Goal: Task Accomplishment & Management: Manage account settings

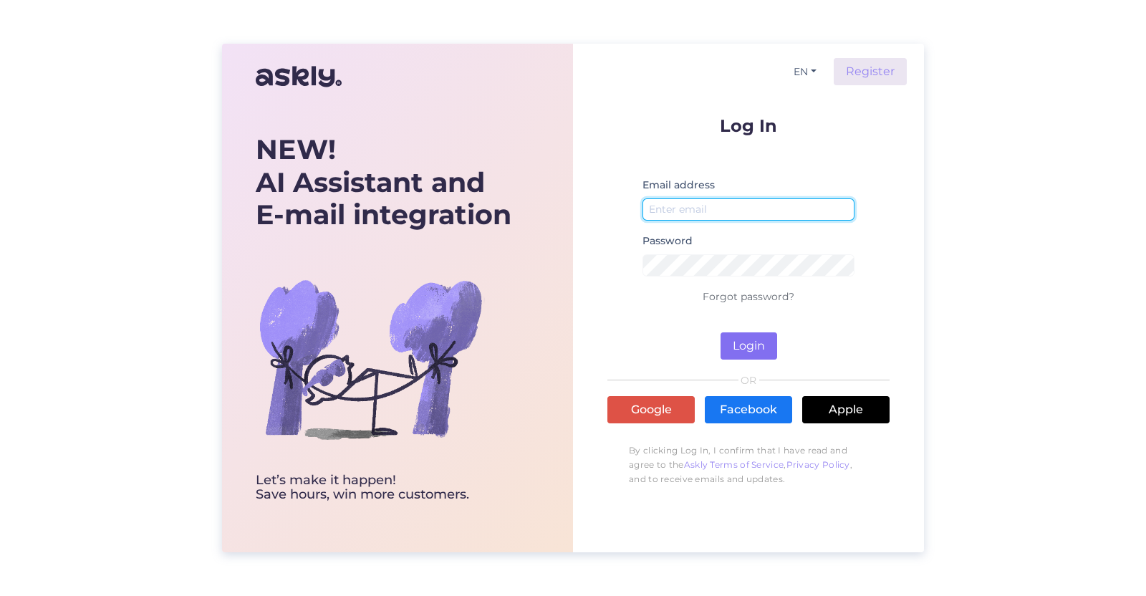
type input "[EMAIL_ADDRESS][DOMAIN_NAME]"
click at [738, 346] on button "Login" at bounding box center [749, 345] width 57 height 27
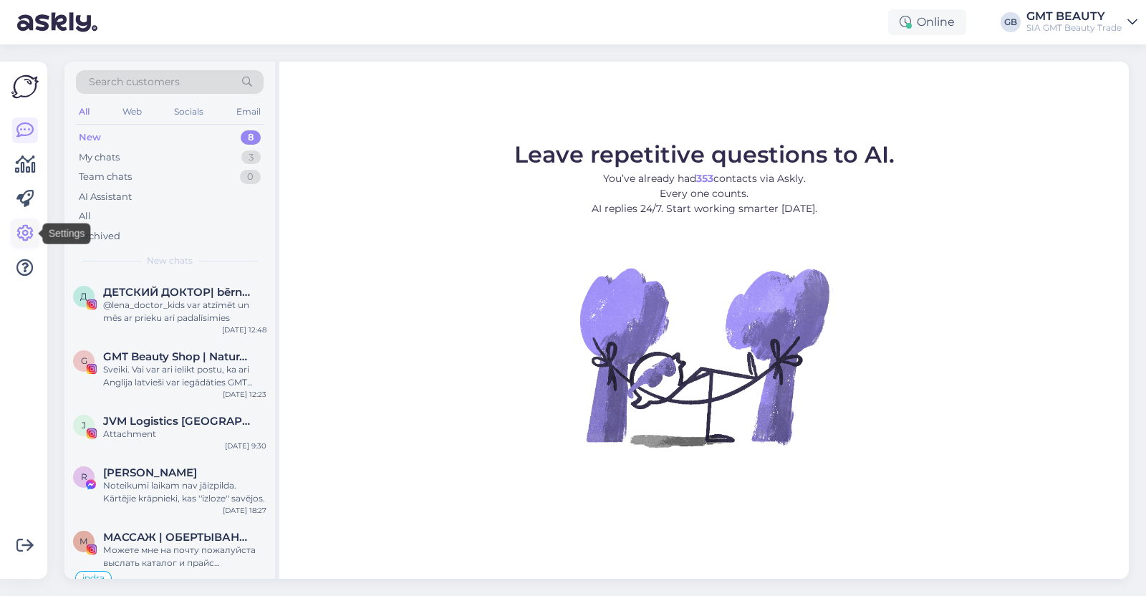
click at [20, 241] on icon at bounding box center [24, 233] width 17 height 17
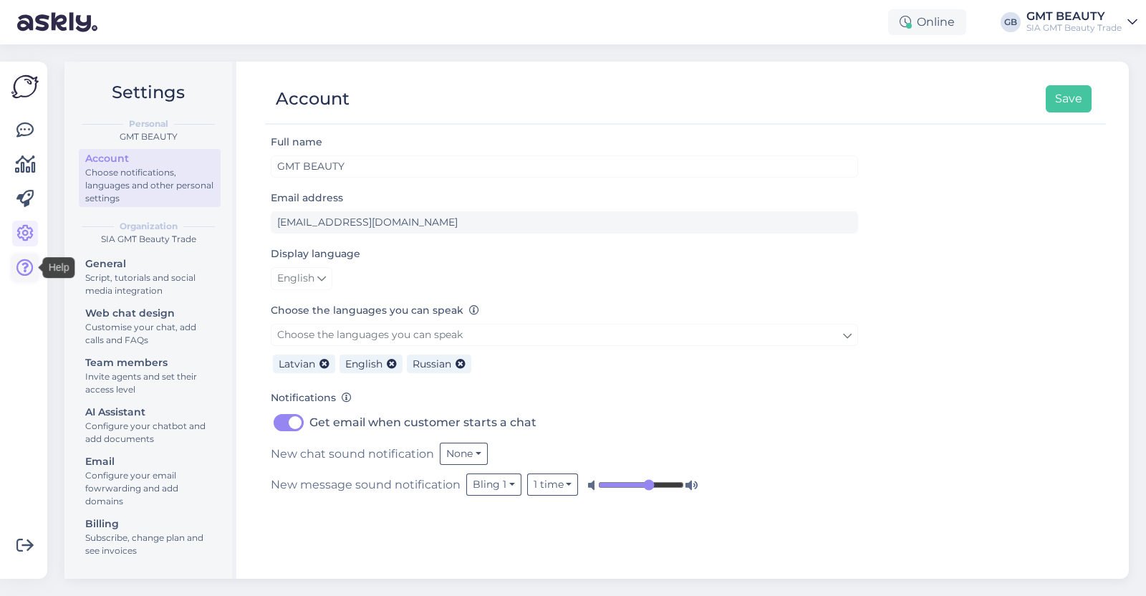
click at [24, 259] on icon at bounding box center [24, 267] width 17 height 17
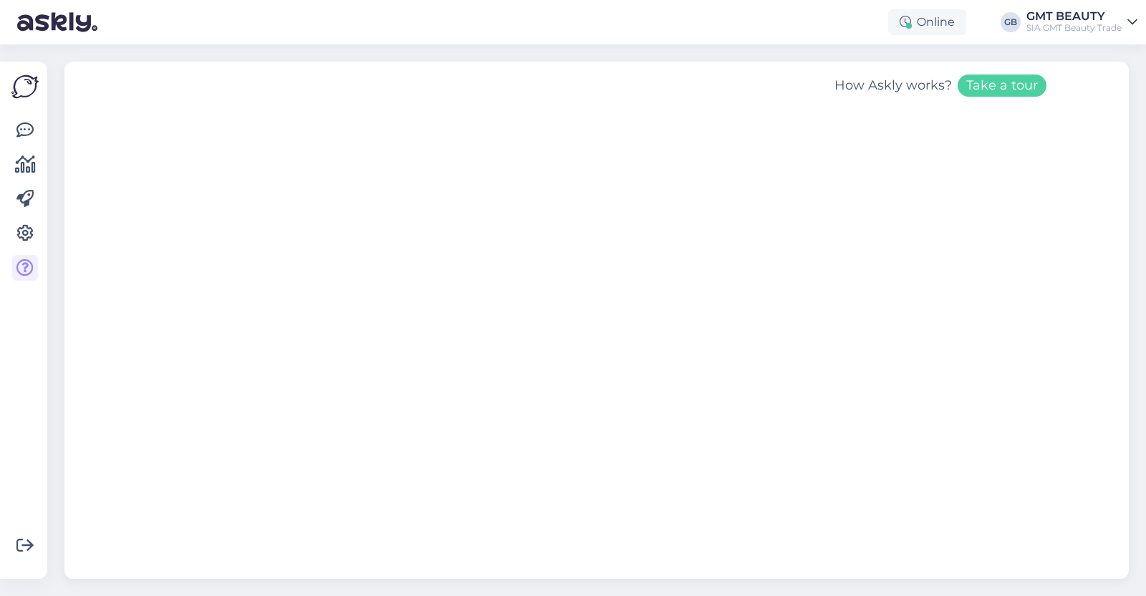
click at [18, 81] on img at bounding box center [24, 86] width 27 height 27
click at [25, 135] on icon at bounding box center [24, 130] width 17 height 17
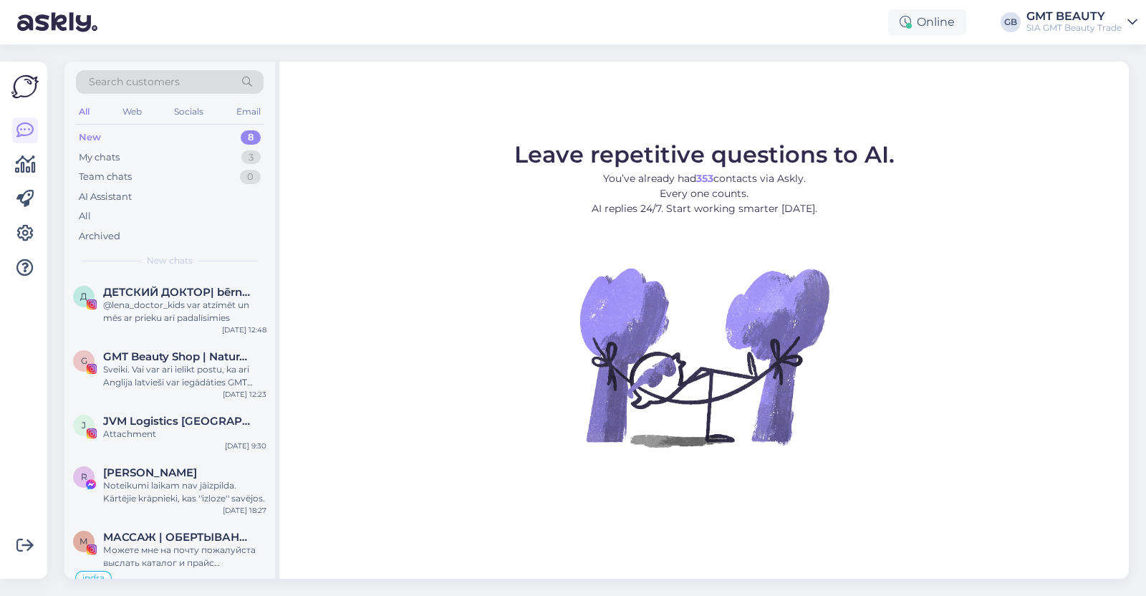
click at [1132, 24] on icon at bounding box center [1132, 21] width 10 height 11
click at [317, 127] on div "Leave repetitive questions to AI. You’ve already had 353 contacts via Askly. Ev…" at bounding box center [704, 320] width 850 height 517
click at [22, 270] on icon at bounding box center [24, 267] width 17 height 17
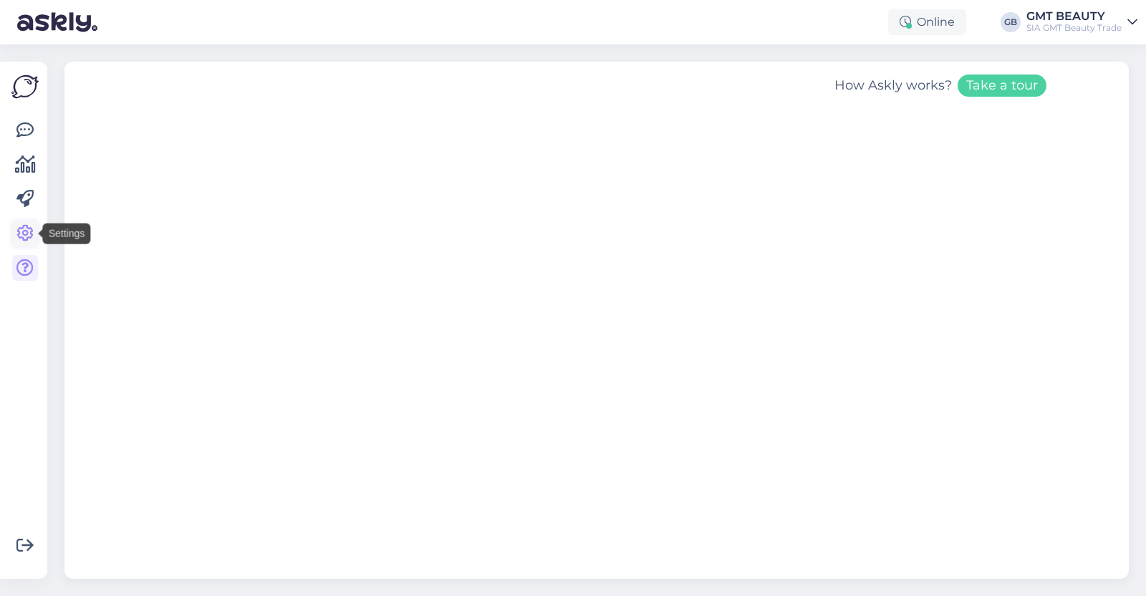
click at [26, 233] on icon at bounding box center [24, 233] width 17 height 17
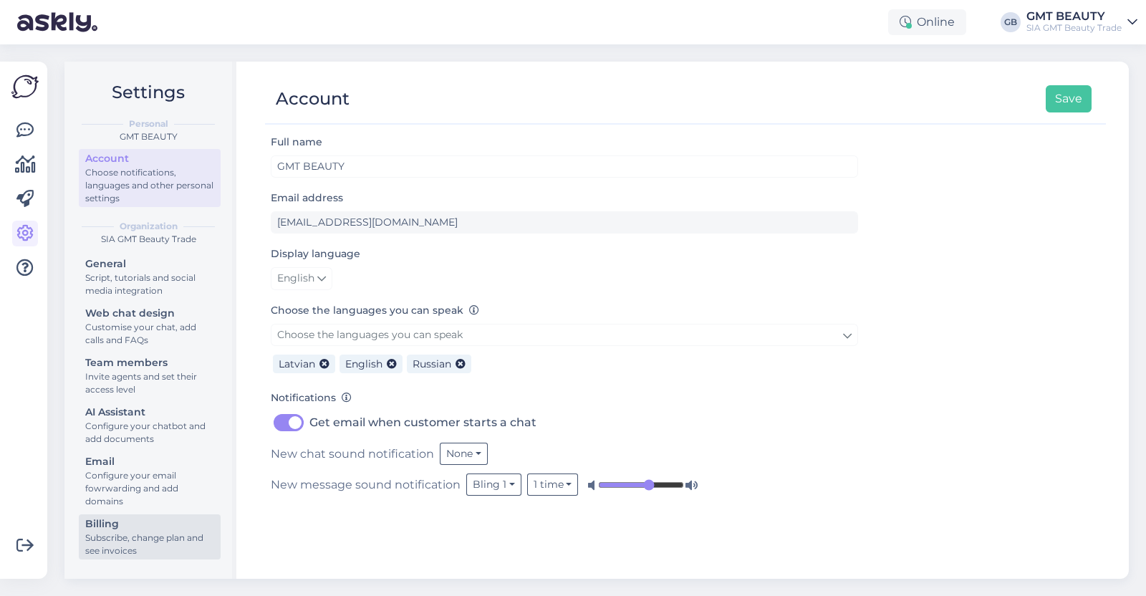
click at [121, 527] on div "Billing" at bounding box center [149, 523] width 129 height 15
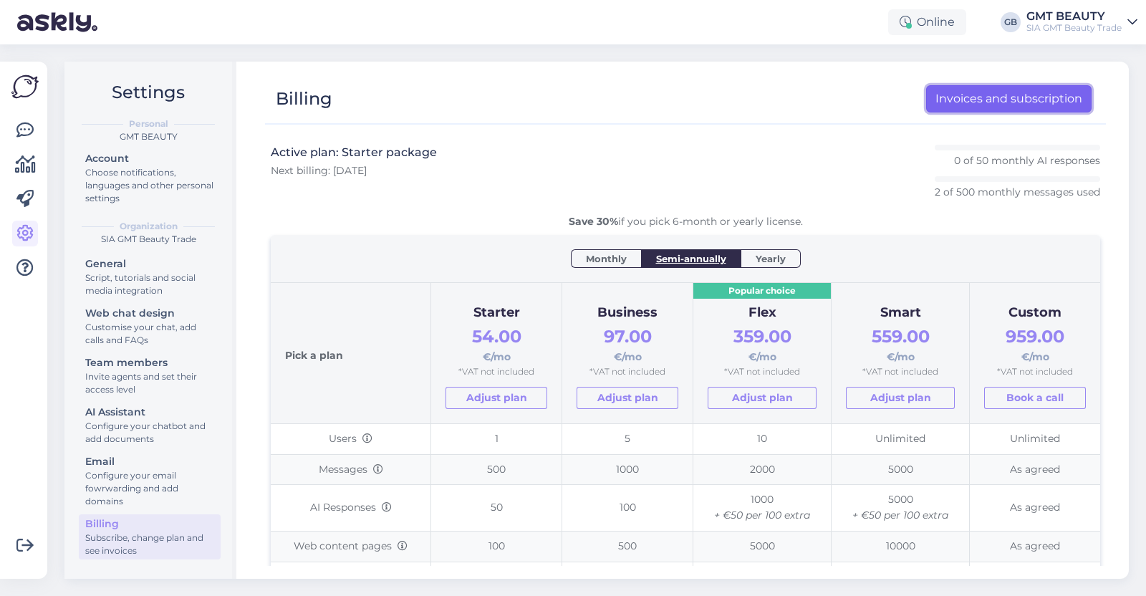
click at [1019, 107] on link "Invoices and subscription" at bounding box center [1008, 98] width 165 height 27
